Goal: Information Seeking & Learning: Find specific fact

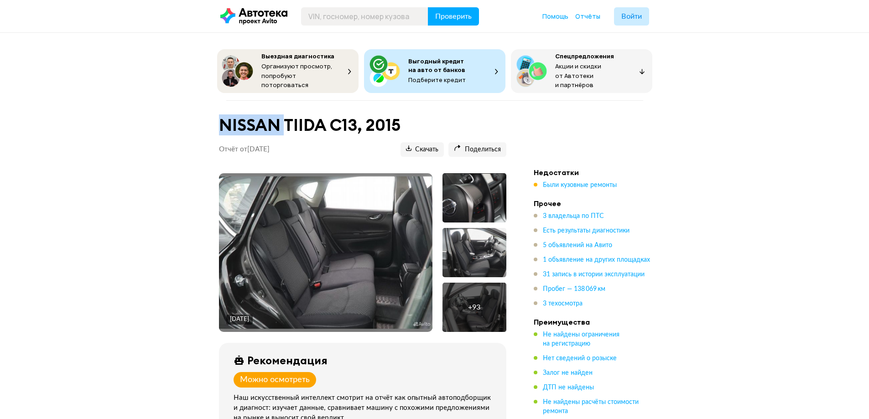
drag, startPoint x: 283, startPoint y: 123, endPoint x: 216, endPoint y: 123, distance: 67.1
click at [216, 123] on div "NISSAN TIIDA C13, 2015 Отчёт от [DATE] Ccылка на отчёт скопирована Скачать Поде…" at bounding box center [362, 140] width 309 height 56
copy h1 "NISSAN"
drag, startPoint x: 363, startPoint y: 115, endPoint x: 345, endPoint y: 121, distance: 18.6
click at [345, 121] on h1 "NISSAN TIIDA C13, 2015" at bounding box center [363, 125] width 288 height 20
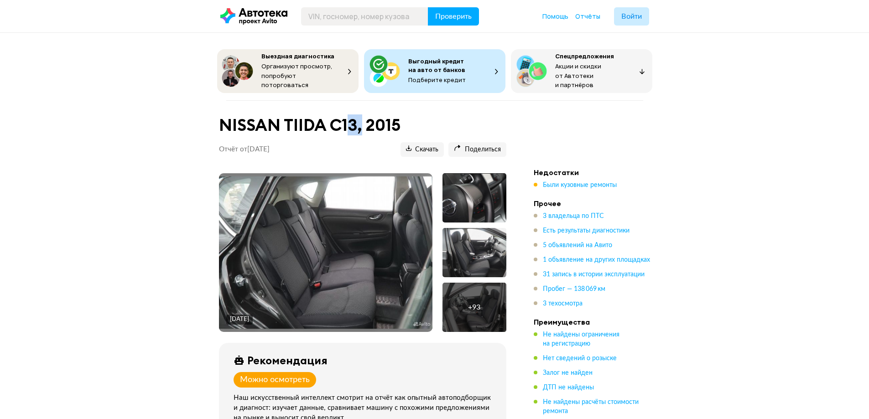
click at [355, 117] on h1 "NISSAN TIIDA C13, 2015" at bounding box center [363, 125] width 288 height 20
drag, startPoint x: 358, startPoint y: 115, endPoint x: 288, endPoint y: 126, distance: 70.8
click at [288, 126] on h1 "NISSAN TIIDA C13, 2015" at bounding box center [363, 125] width 288 height 20
copy h1 "TIIDA C13"
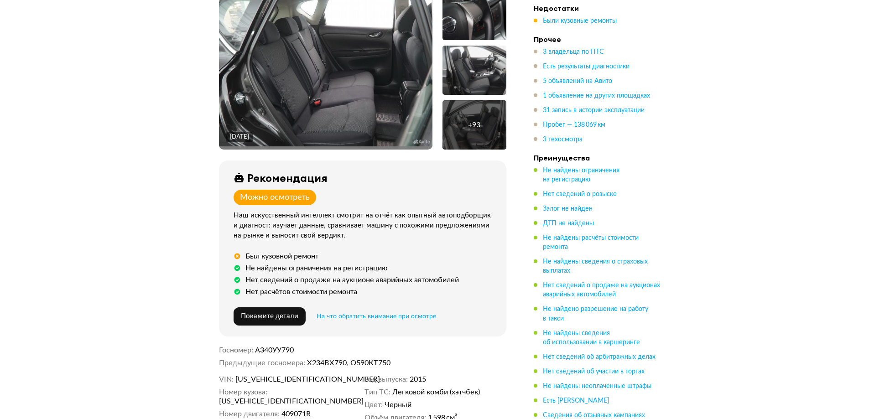
scroll to position [319, 0]
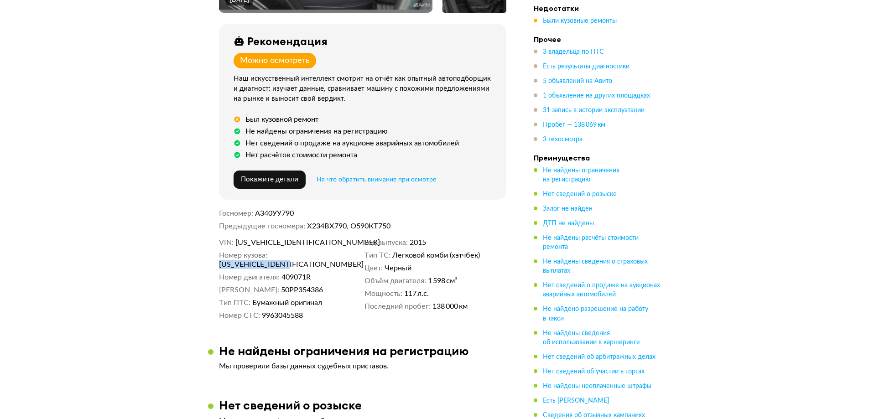
drag, startPoint x: 348, startPoint y: 255, endPoint x: 272, endPoint y: 254, distance: 75.3
click at [272, 260] on dd "[US_VEHICLE_IDENTIFICATION_NUMBER]" at bounding box center [290, 264] width 142 height 9
copy span "[US_VEHICLE_IDENTIFICATION_NUMBER]"
